Goal: Information Seeking & Learning: Learn about a topic

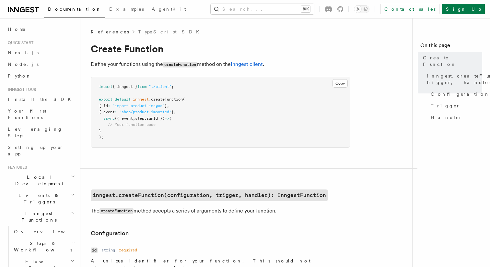
scroll to position [60, 0]
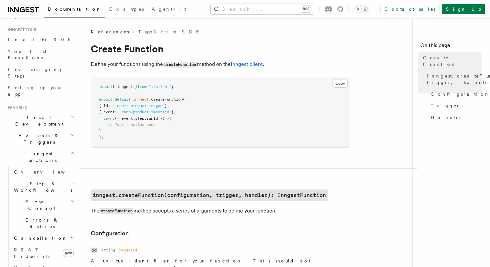
click at [37, 132] on span "Events & Triggers" at bounding box center [37, 138] width 65 height 13
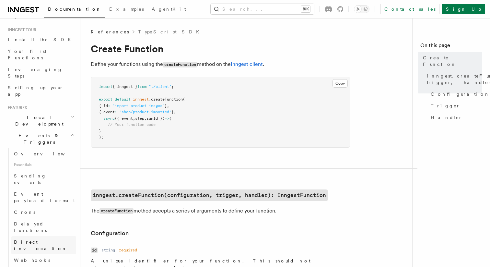
click at [42, 238] on span "Direct invocation" at bounding box center [45, 244] width 62 height 13
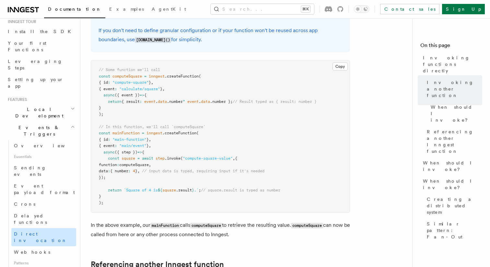
scroll to position [72, 0]
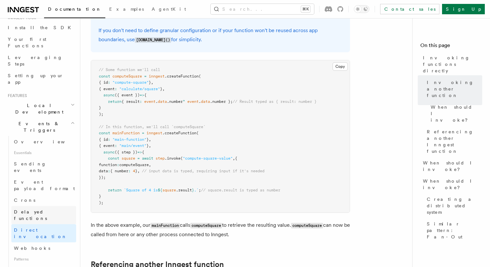
click at [42, 209] on span "Delayed functions" at bounding box center [30, 215] width 33 height 12
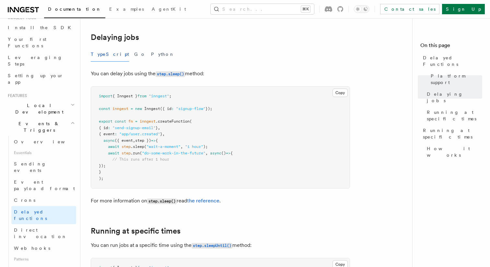
scroll to position [213, 0]
click at [37, 161] on span "Sending events" at bounding box center [30, 167] width 32 height 12
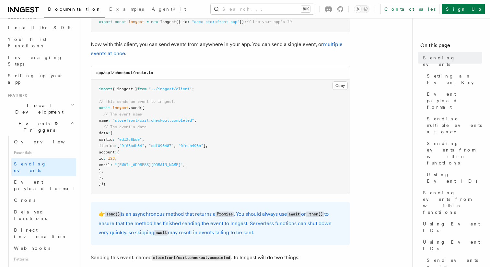
scroll to position [149, 0]
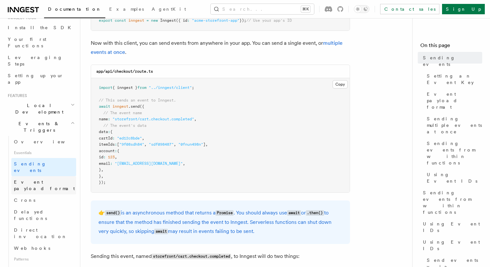
click at [30, 179] on span "Event payload format" at bounding box center [44, 185] width 61 height 12
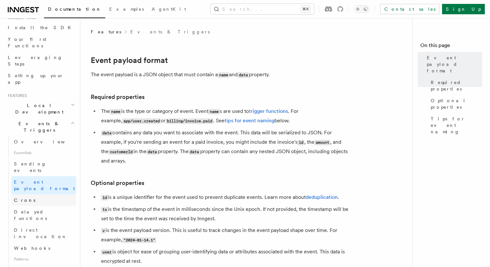
click at [36, 194] on link "Crons" at bounding box center [43, 200] width 65 height 12
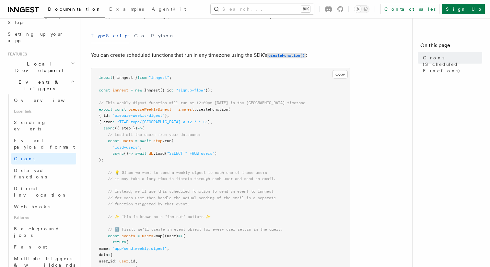
scroll to position [114, 0]
click at [32, 224] on span "Background jobs" at bounding box center [37, 230] width 46 height 12
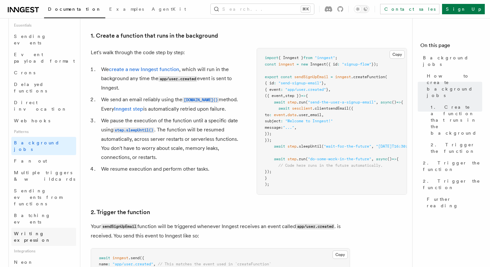
scroll to position [211, 0]
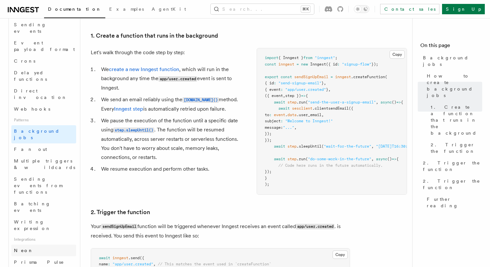
click at [35, 244] on link "Neon" at bounding box center [43, 250] width 65 height 12
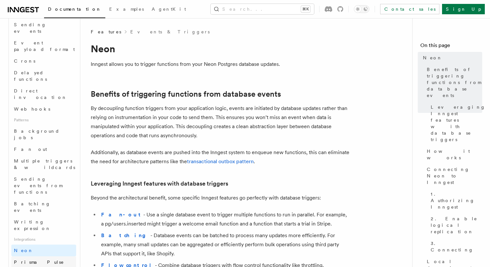
click at [35, 259] on span "Prisma Pulse" at bounding box center [39, 261] width 50 height 5
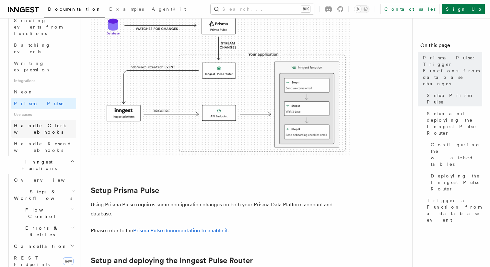
scroll to position [399, 0]
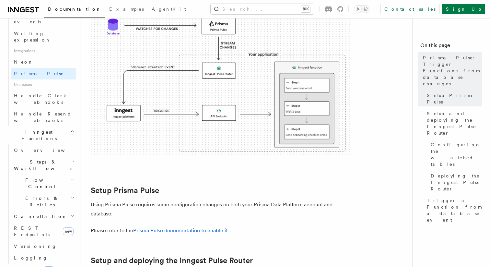
click at [28, 213] on span "Cancellation" at bounding box center [39, 216] width 56 height 6
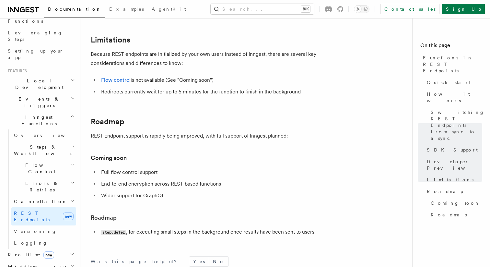
scroll to position [95, 0]
click at [29, 241] on span "Logging" at bounding box center [31, 244] width 34 height 6
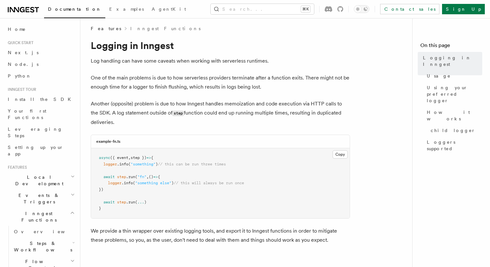
click at [39, 192] on span "Events & Triggers" at bounding box center [37, 198] width 65 height 13
click at [32, 233] on span "Sending events" at bounding box center [30, 239] width 32 height 12
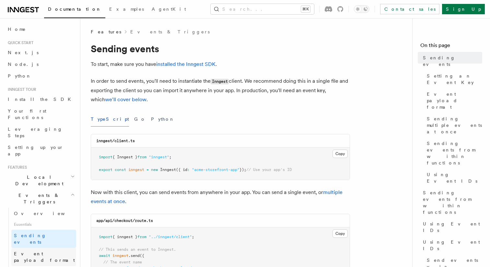
click at [36, 251] on span "Event payload format" at bounding box center [44, 257] width 61 height 12
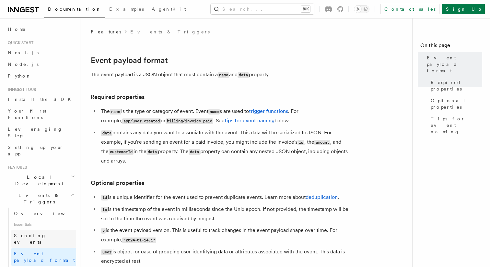
click at [39, 229] on link "Sending events" at bounding box center [43, 238] width 65 height 18
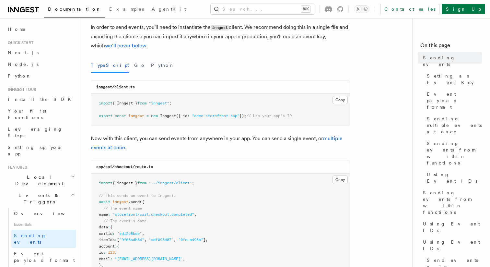
scroll to position [54, 0]
